Goal: Task Accomplishment & Management: Manage account settings

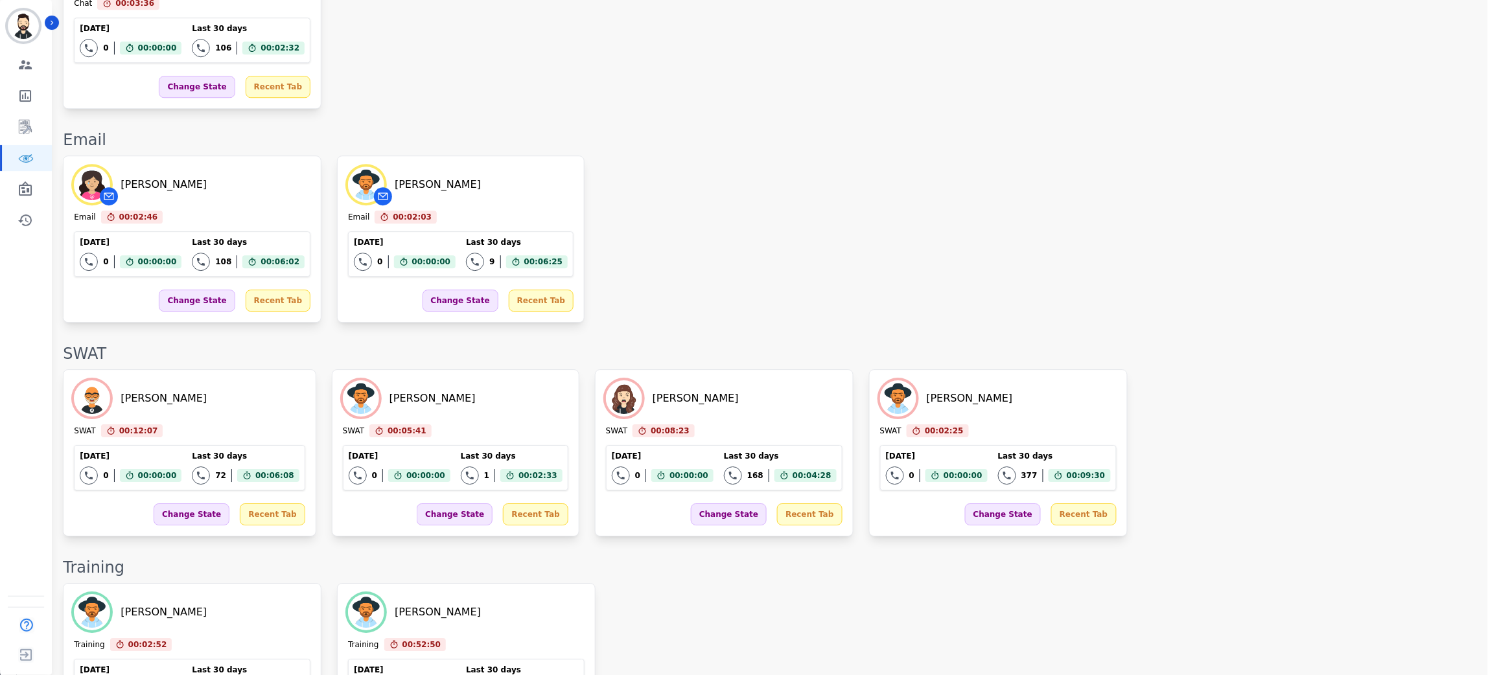
scroll to position [1361, 0]
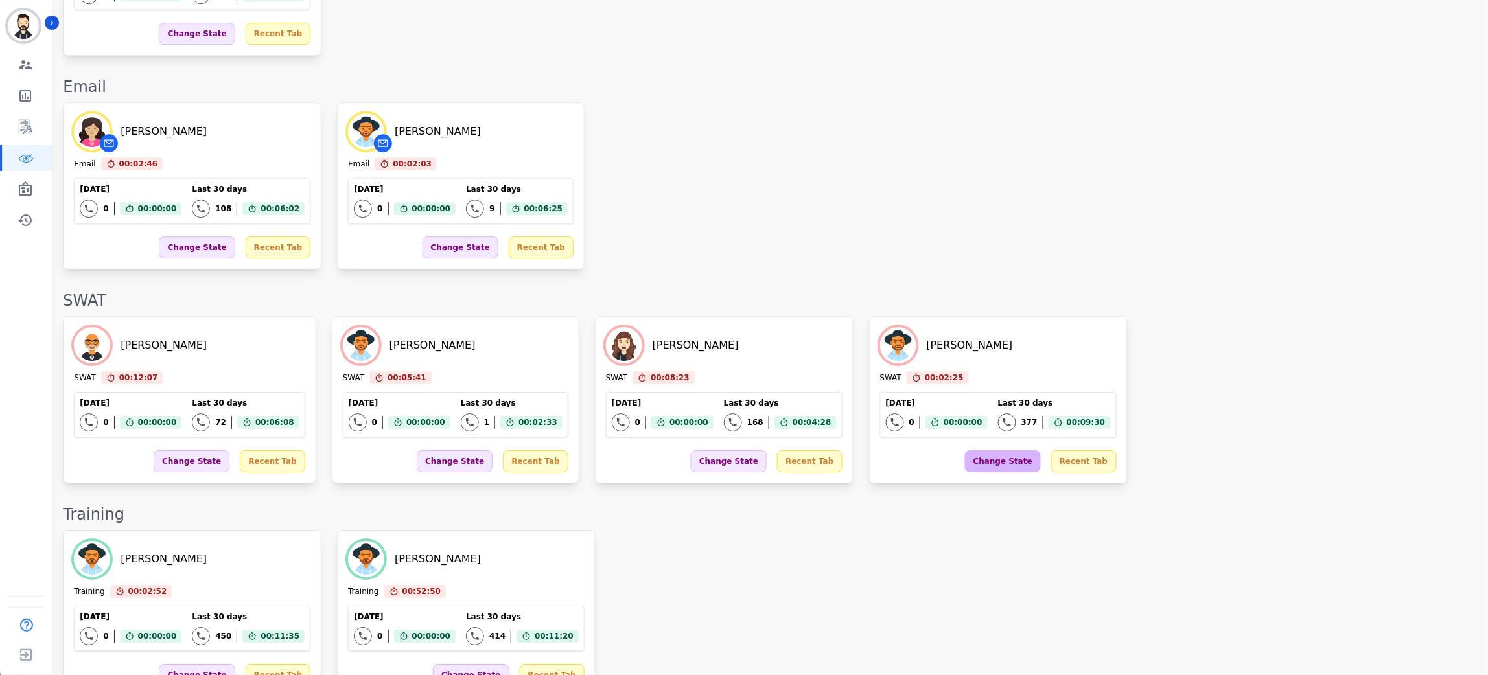
click at [965, 450] on div "Change State" at bounding box center [1003, 461] width 76 height 22
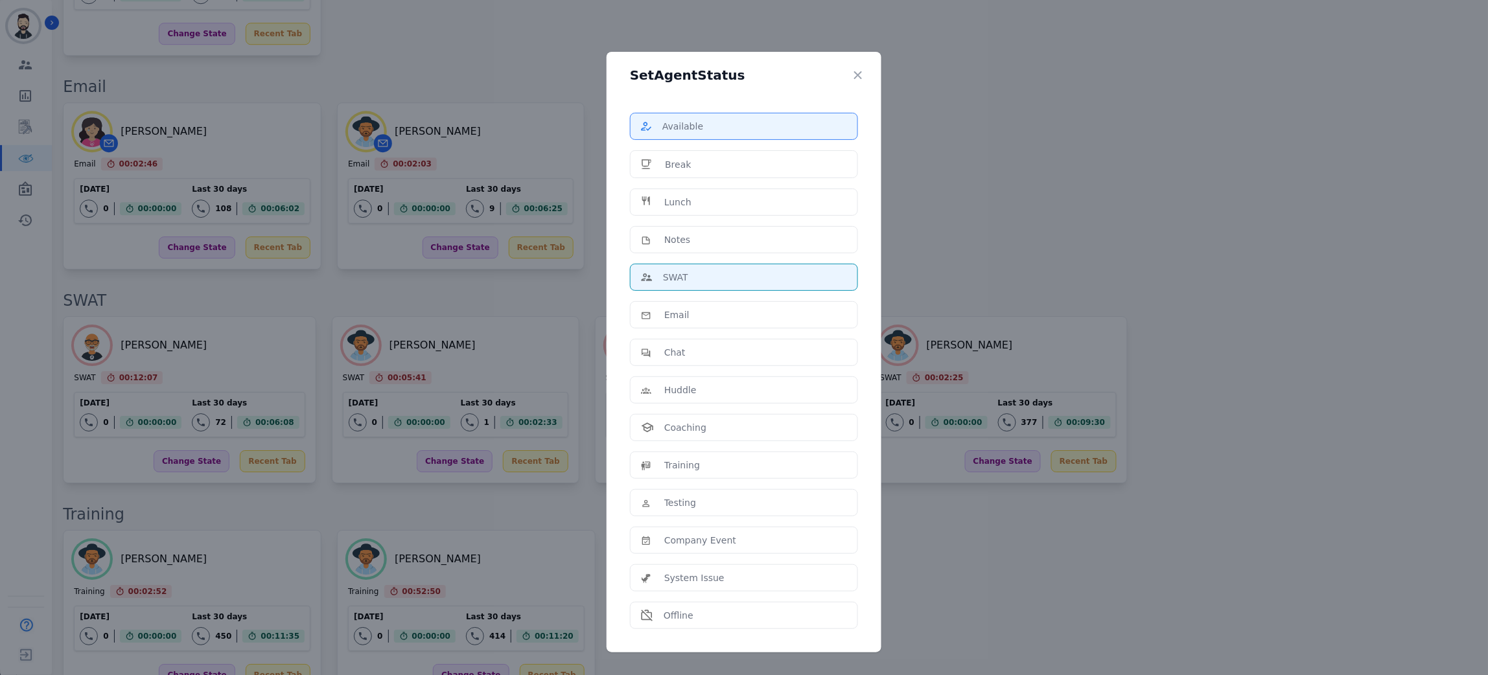
click at [697, 113] on li "Available" at bounding box center [744, 126] width 228 height 27
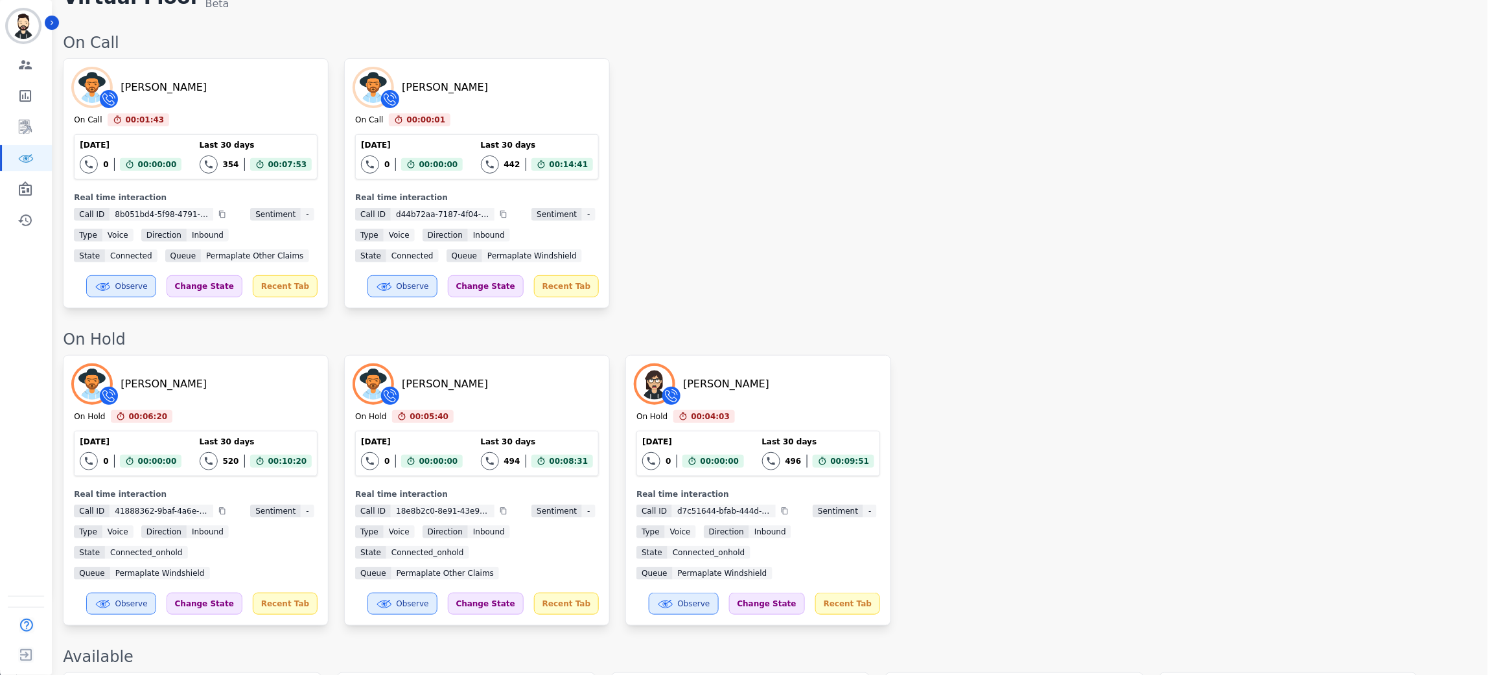
scroll to position [0, 0]
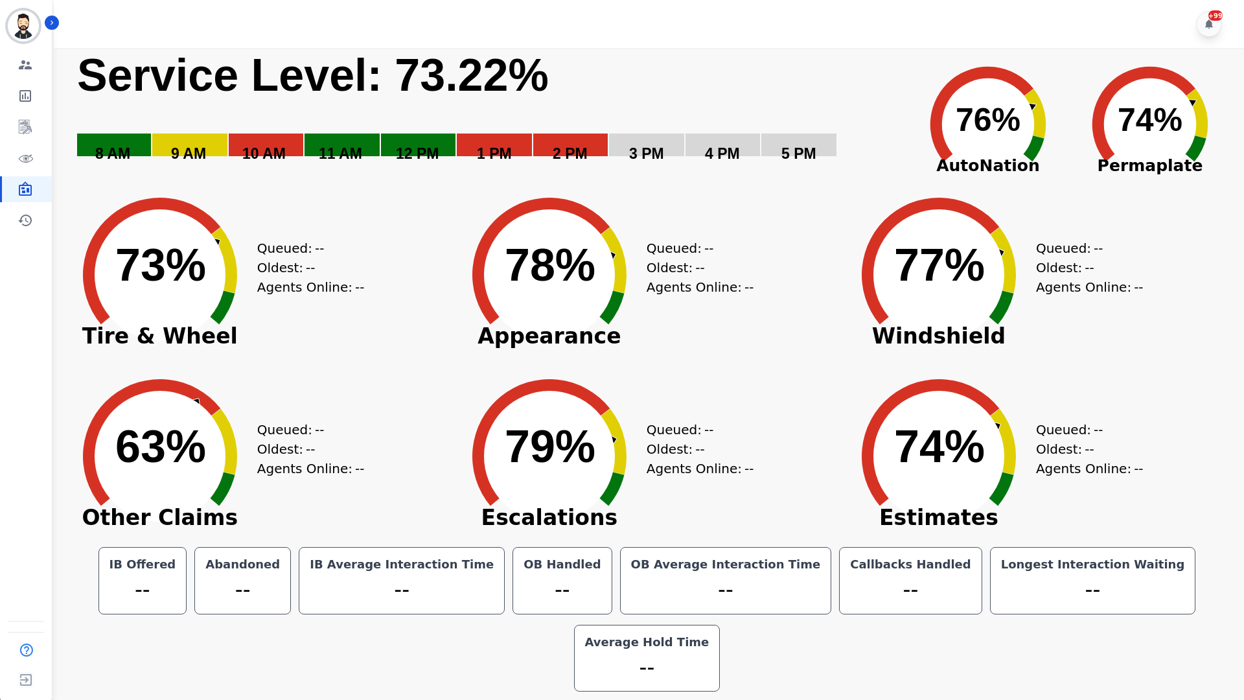
click at [709, 42] on div "+99" at bounding box center [651, 24] width 1194 height 48
